Goal: Information Seeking & Learning: Learn about a topic

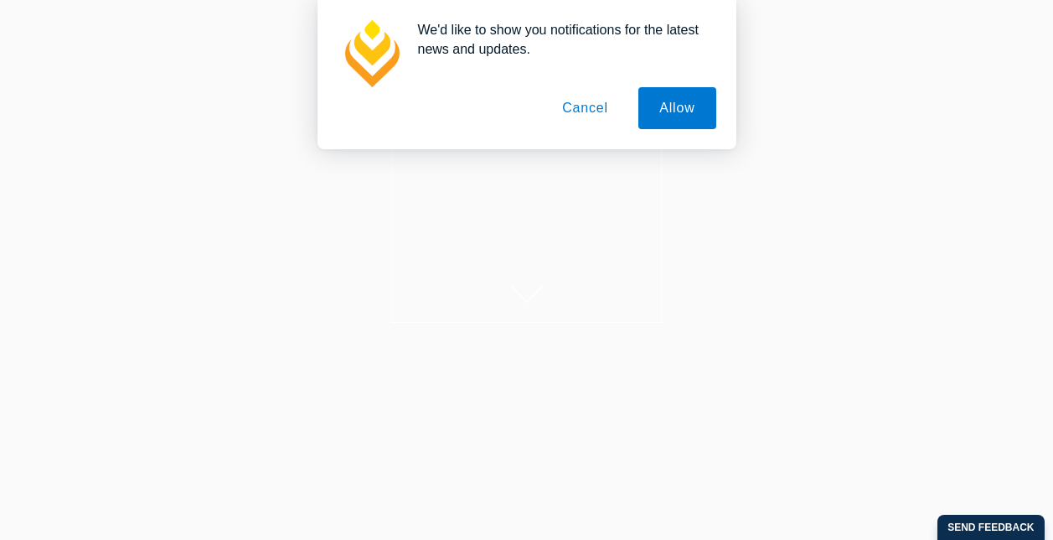
scroll to position [128, 0]
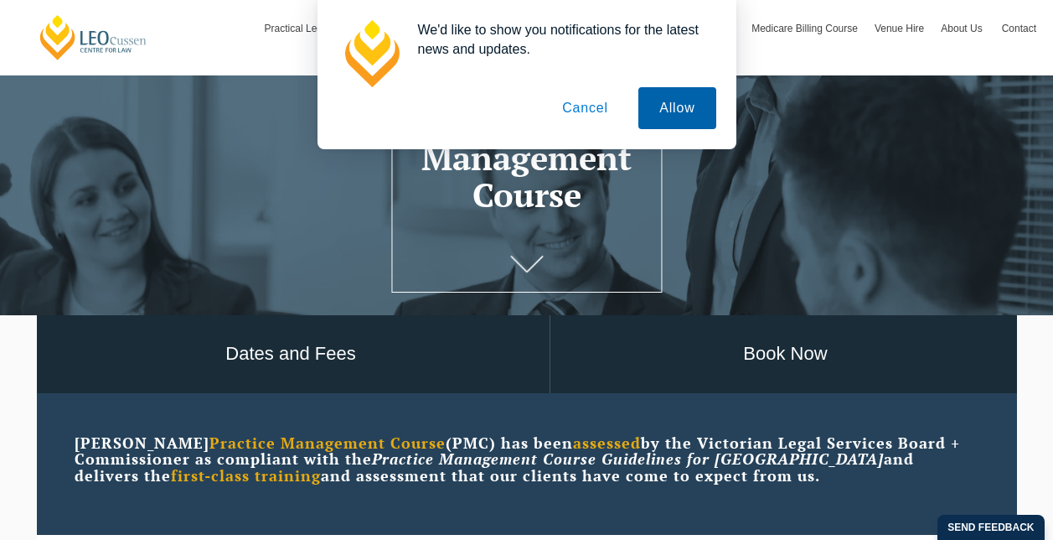
click at [661, 100] on button "Allow" at bounding box center [676, 108] width 77 height 42
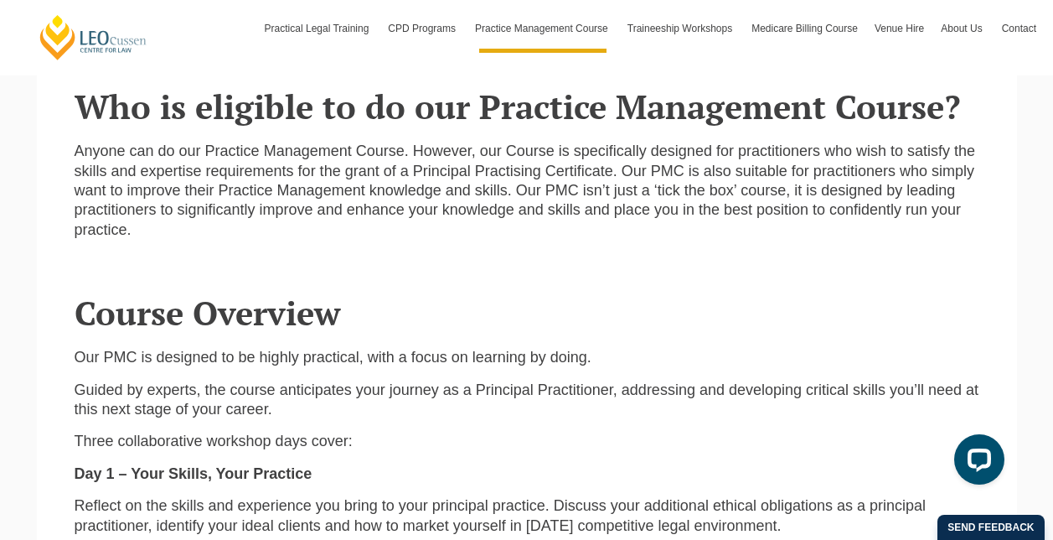
scroll to position [1449, 0]
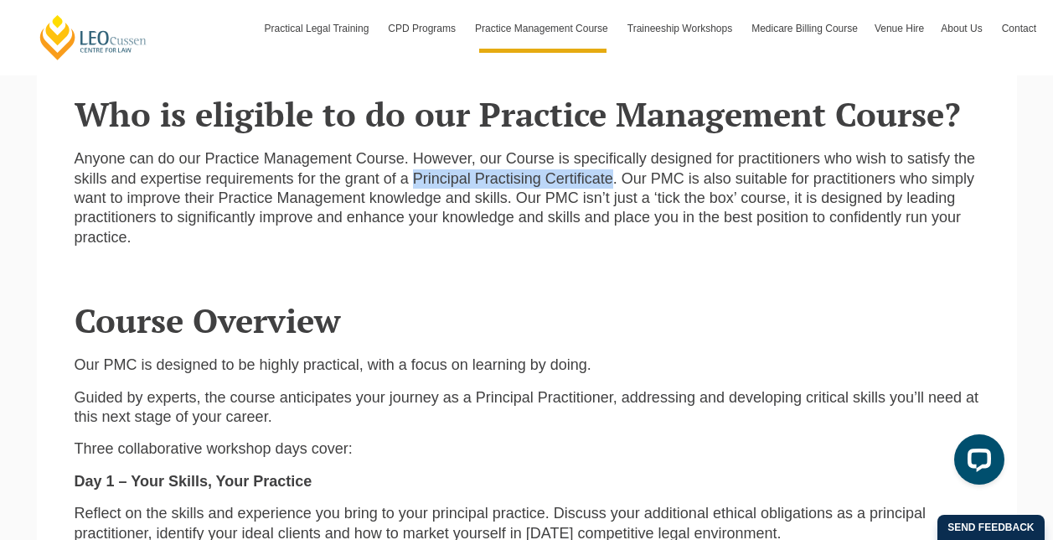
drag, startPoint x: 416, startPoint y: 178, endPoint x: 614, endPoint y: 188, distance: 197.9
click at [614, 188] on p "Anyone can do our Practice Management Course. However, our Course is specifical…" at bounding box center [527, 198] width 905 height 98
copy p "Principal Practising Certificate"
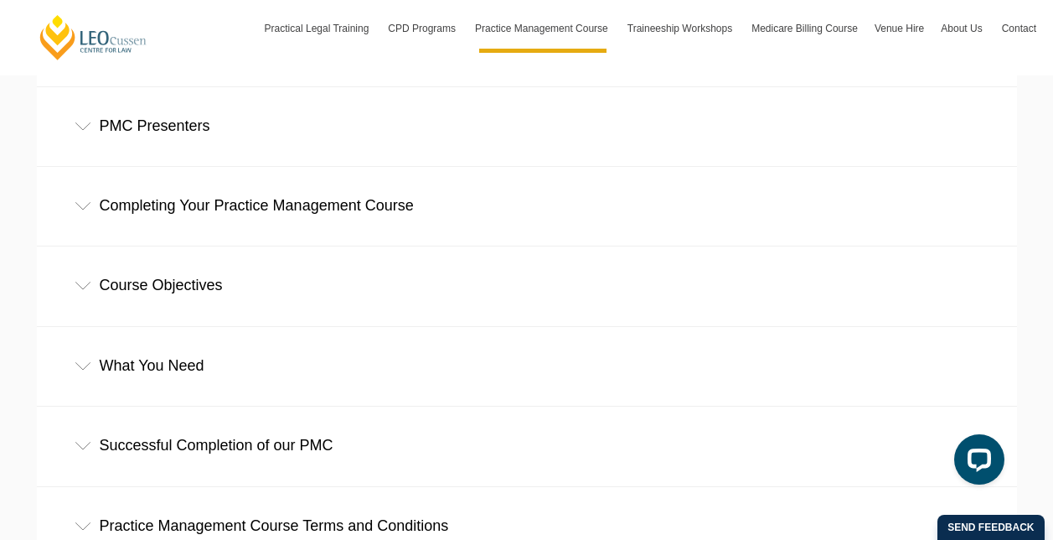
scroll to position [2551, 0]
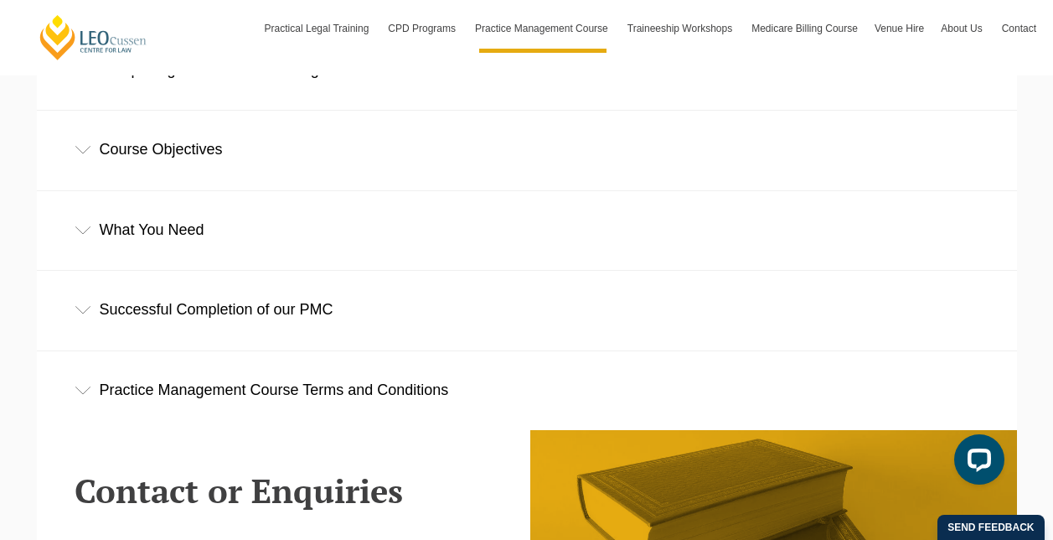
click at [256, 313] on div "Successful Completion of our PMC" at bounding box center [527, 310] width 980 height 78
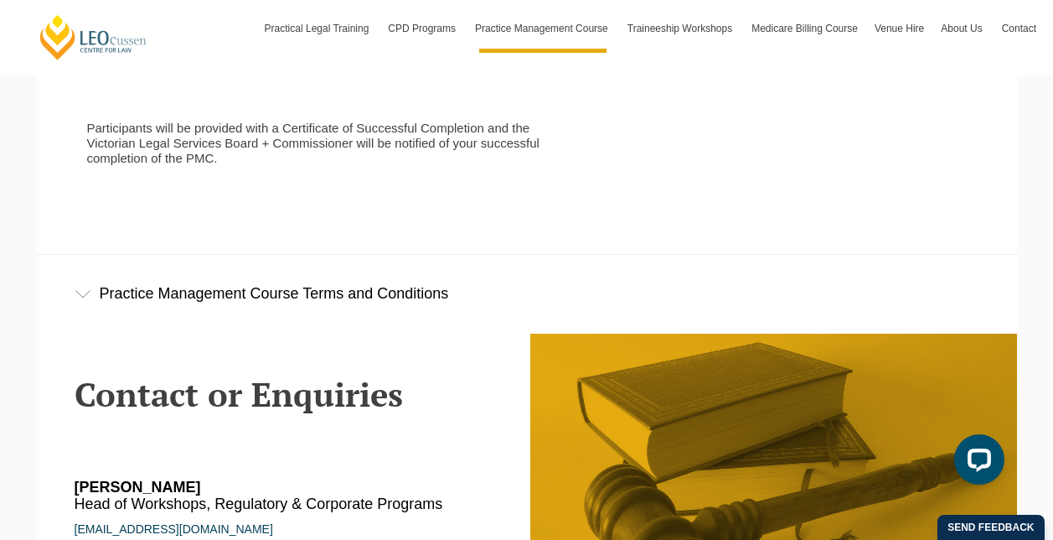
scroll to position [2921, 0]
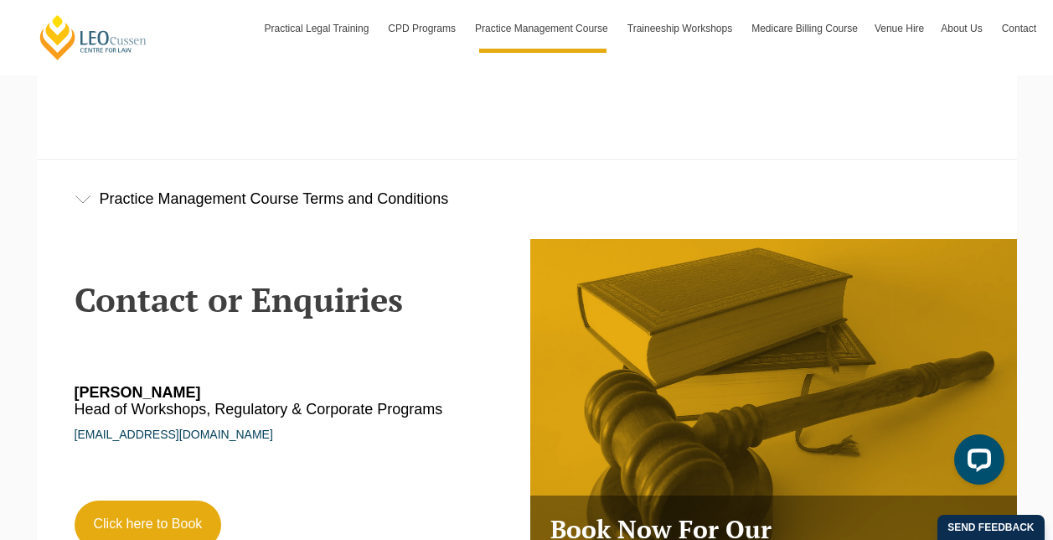
click at [400, 207] on div "Practice Management Course Terms and Conditions" at bounding box center [527, 199] width 980 height 78
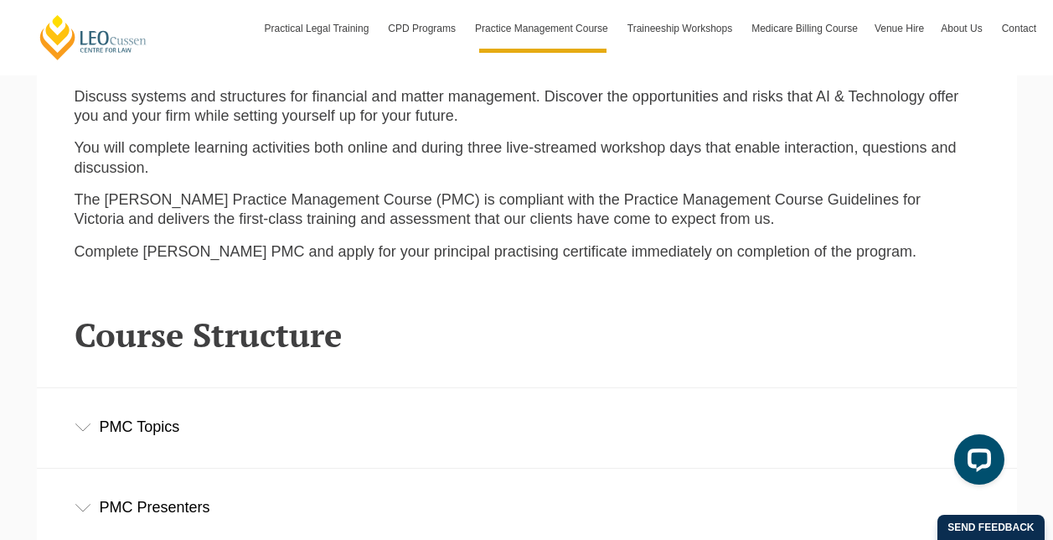
scroll to position [2296, 0]
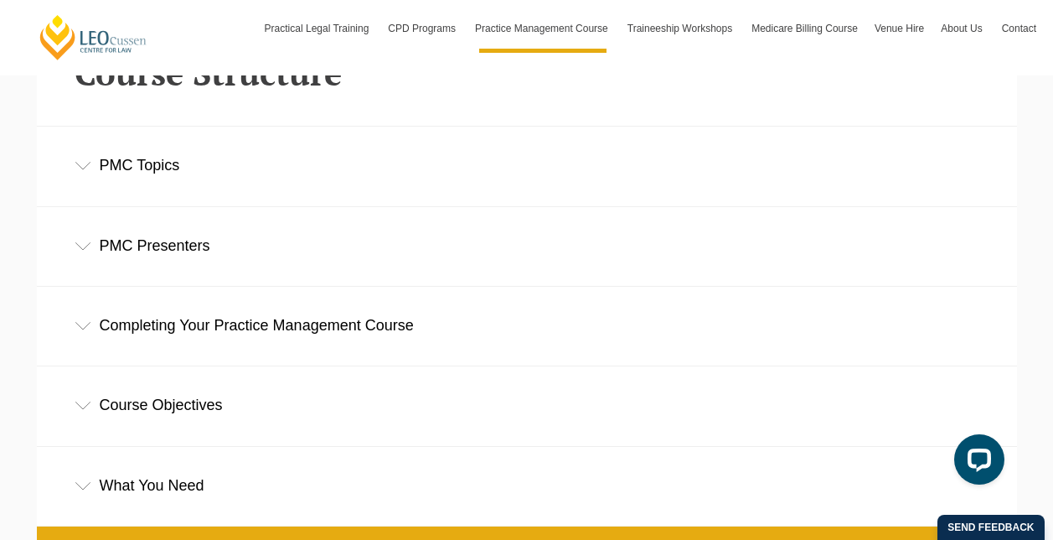
click at [189, 493] on div "What You Need" at bounding box center [527, 486] width 980 height 78
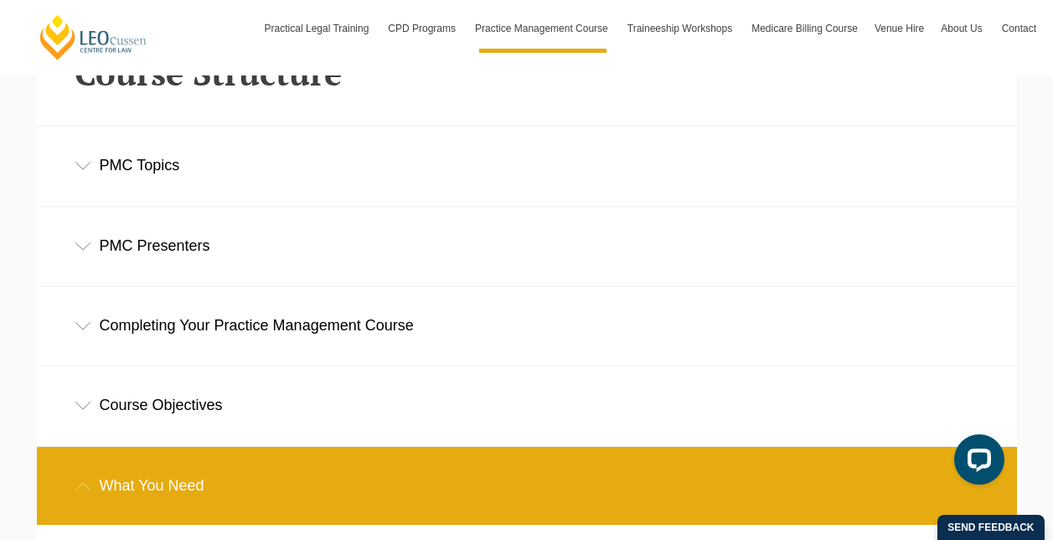
click at [194, 421] on div "Course Objectives" at bounding box center [527, 405] width 980 height 78
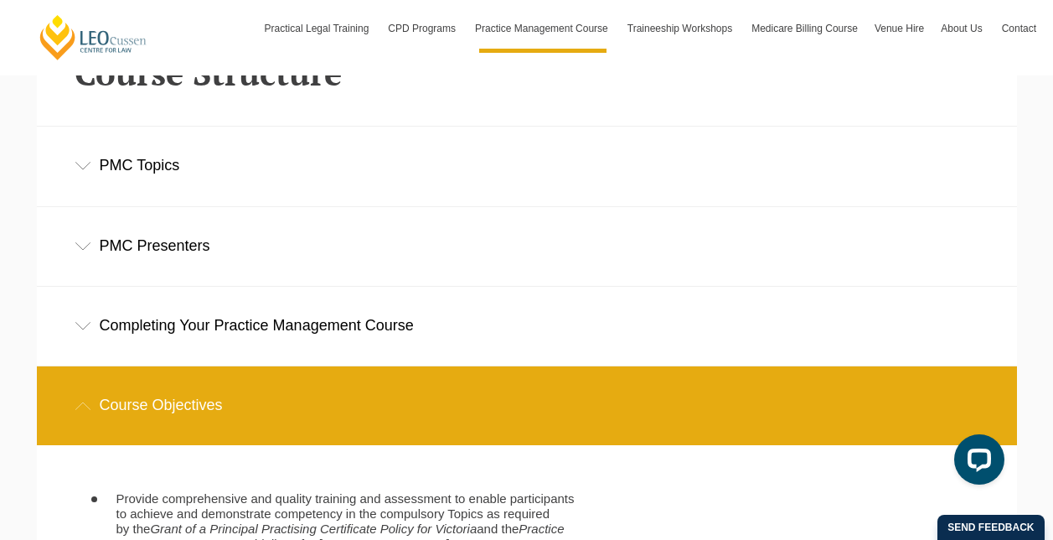
scroll to position [2264, 0]
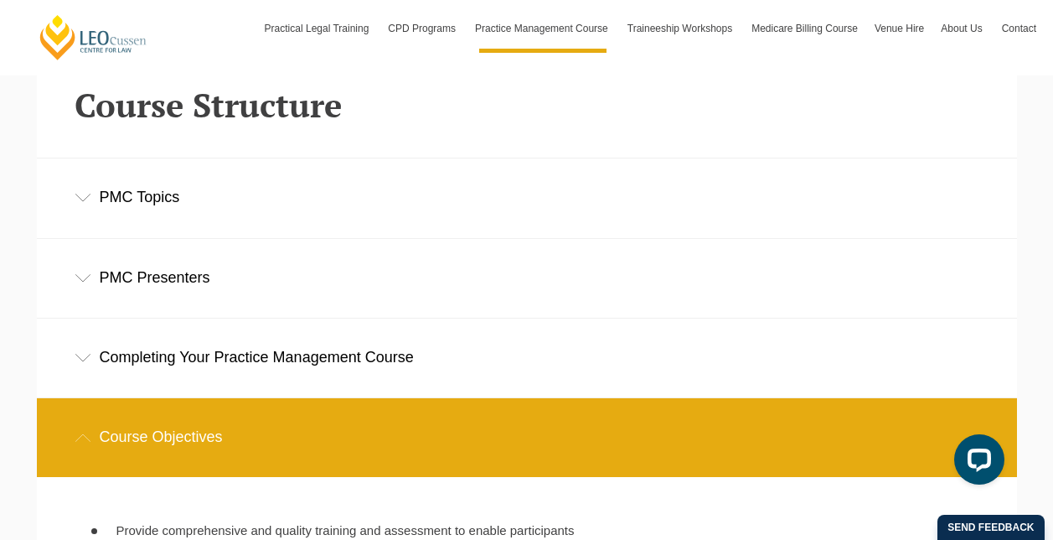
click at [364, 376] on div "Completing Your Practice Management Course" at bounding box center [527, 357] width 980 height 78
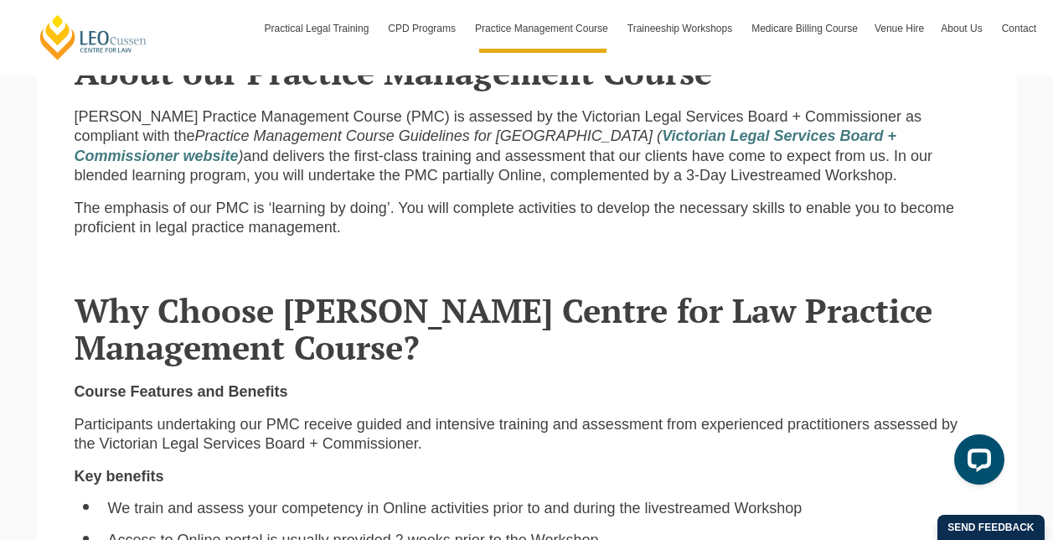
scroll to position [603, 0]
